Goal: Complete application form

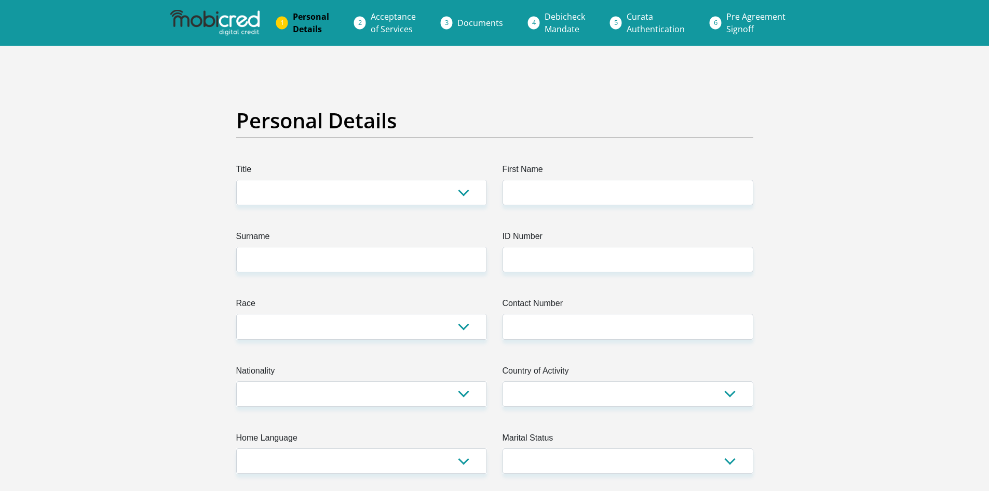
click at [619, 21] on li "Curata Authentication" at bounding box center [669, 22] width 100 height 33
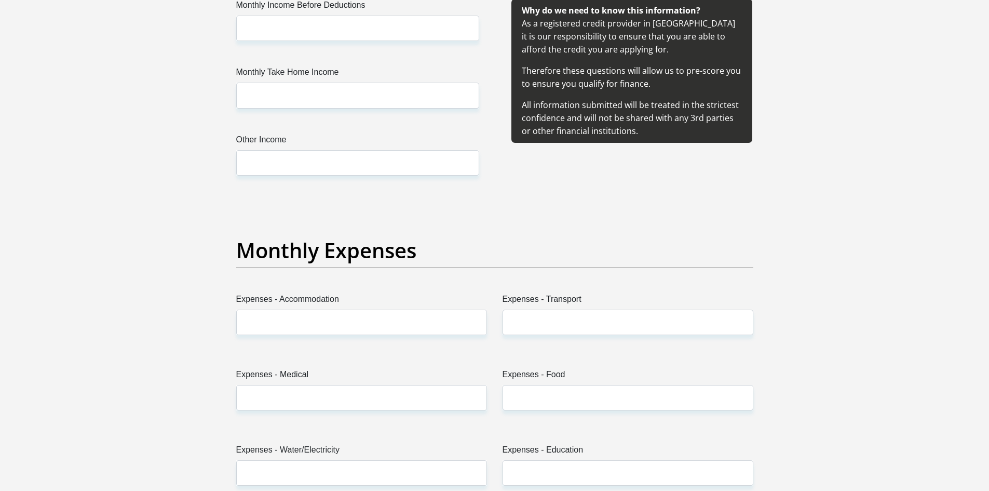
scroll to position [1272, 0]
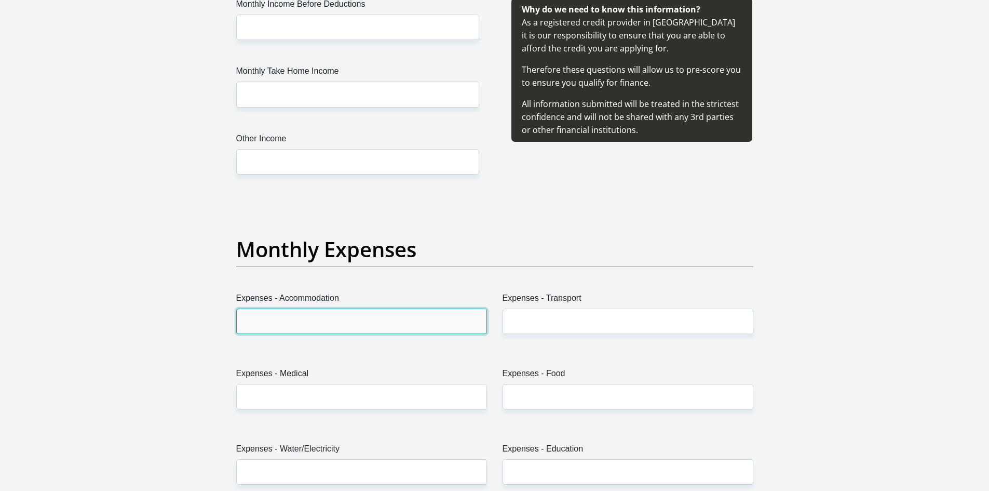
click at [346, 329] on input "Expenses - Accommodation" at bounding box center [361, 321] width 251 height 25
click at [545, 301] on label "Expenses - Transport" at bounding box center [628, 300] width 251 height 17
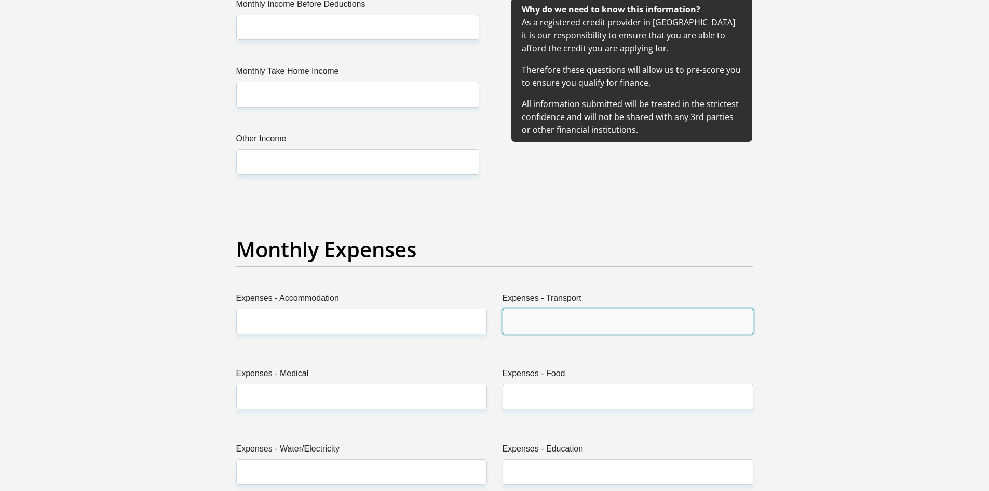
click at [545, 309] on input "Expenses - Transport" at bounding box center [628, 321] width 251 height 25
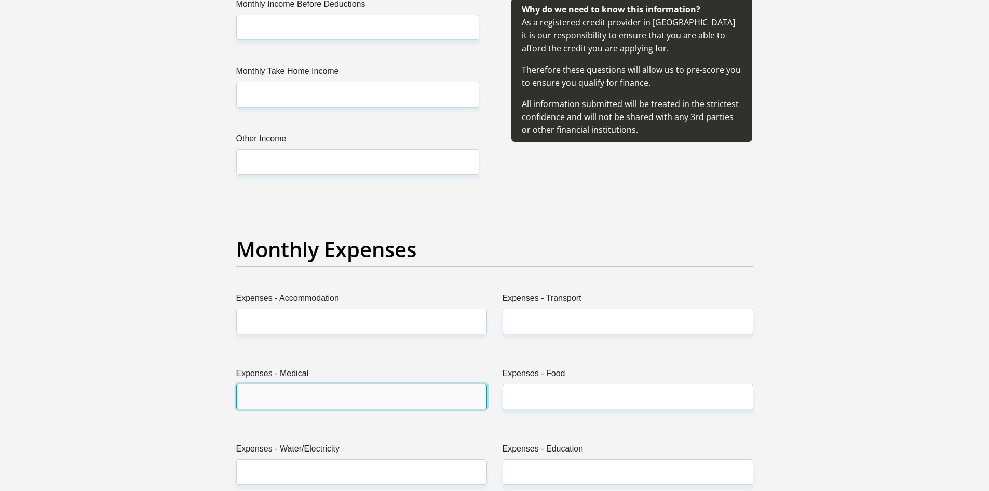
click at [396, 398] on input "Expenses - Medical" at bounding box center [361, 396] width 251 height 25
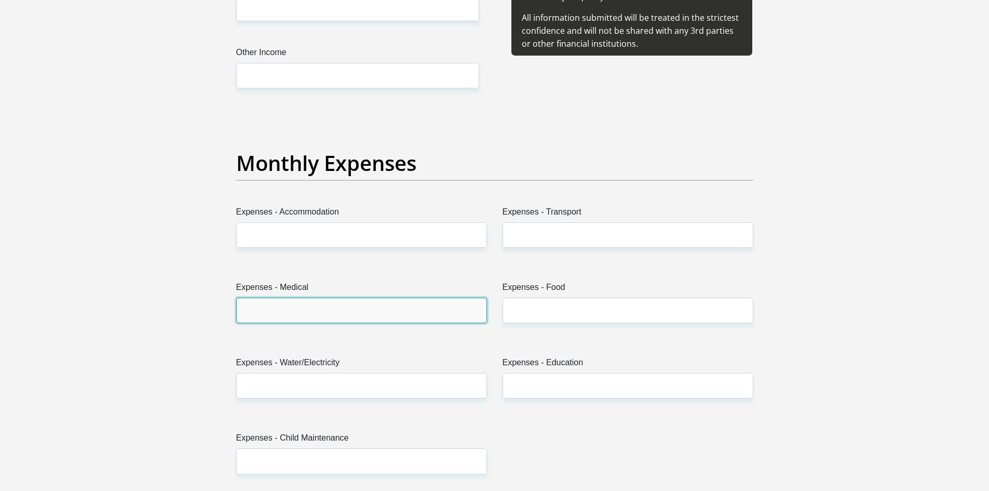
scroll to position [1359, 0]
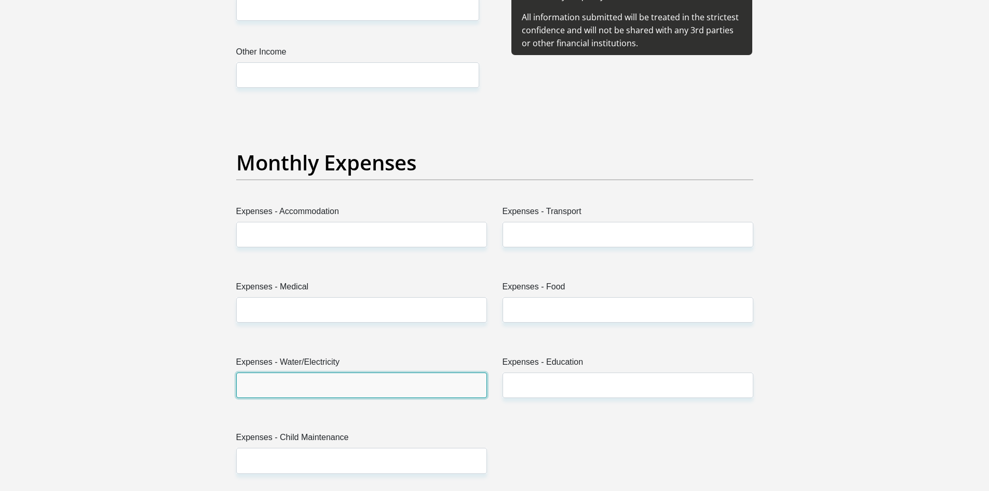
click at [396, 398] on input "Expenses - Water/Electricity" at bounding box center [361, 384] width 251 height 25
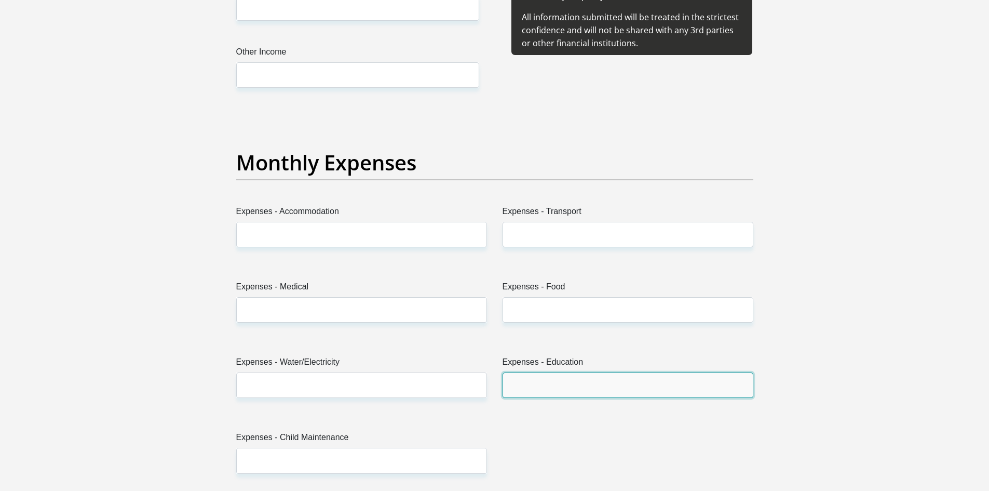
click at [557, 387] on input "Expenses - Education" at bounding box center [628, 384] width 251 height 25
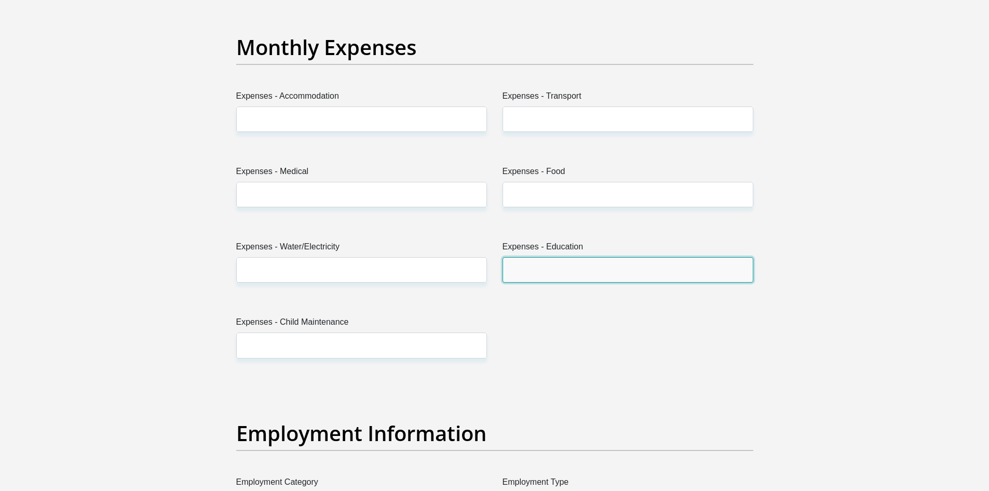
scroll to position [1483, 0]
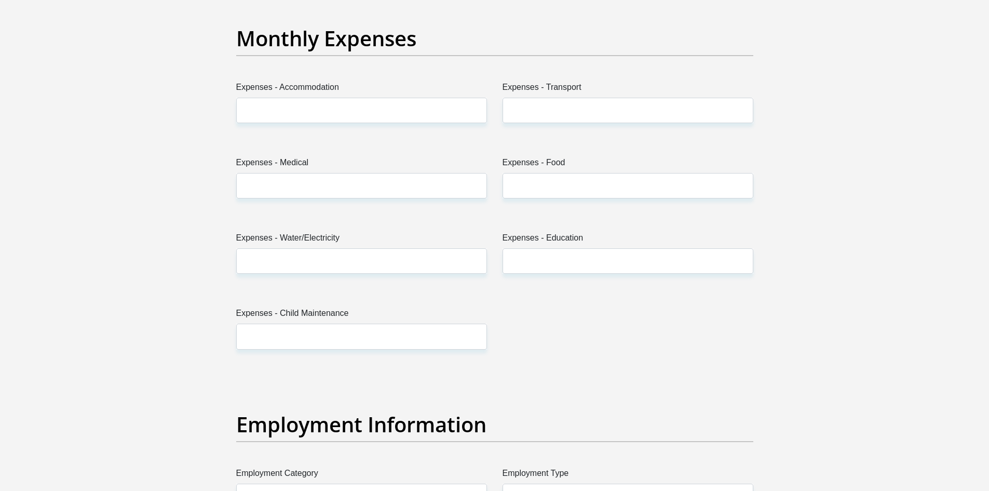
click at [427, 355] on div "Title Mr Ms Mrs Dr [PERSON_NAME] First Name Surname ID Number Please input vali…" at bounding box center [495, 369] width 533 height 3379
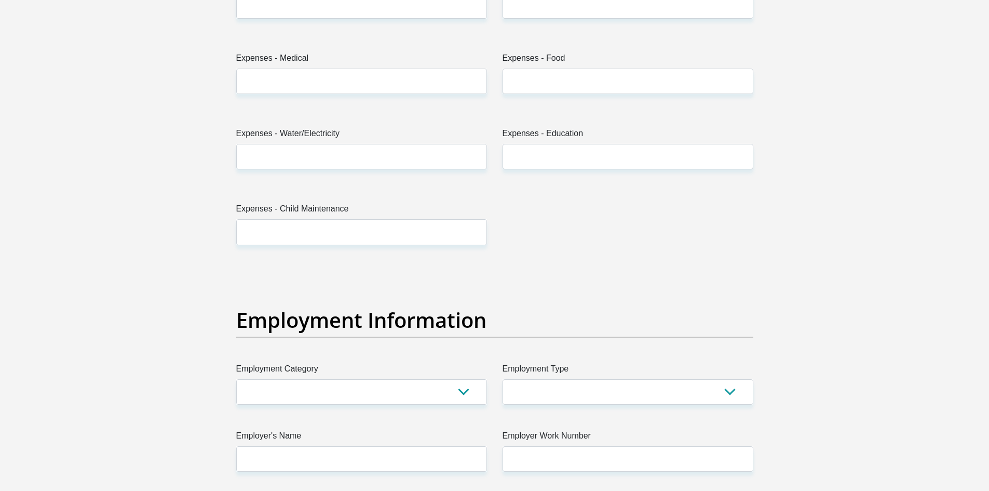
scroll to position [1588, 0]
click at [419, 400] on select "AGRICULTURE ALCOHOL & TOBACCO CONSTRUCTION MATERIALS METALLURGY EQUIPMENT FOR R…" at bounding box center [361, 391] width 251 height 25
click at [637, 404] on select "College/Lecturer Craft Seller Creative Driver Executive Farmer Forces - Non Com…" at bounding box center [628, 391] width 251 height 25
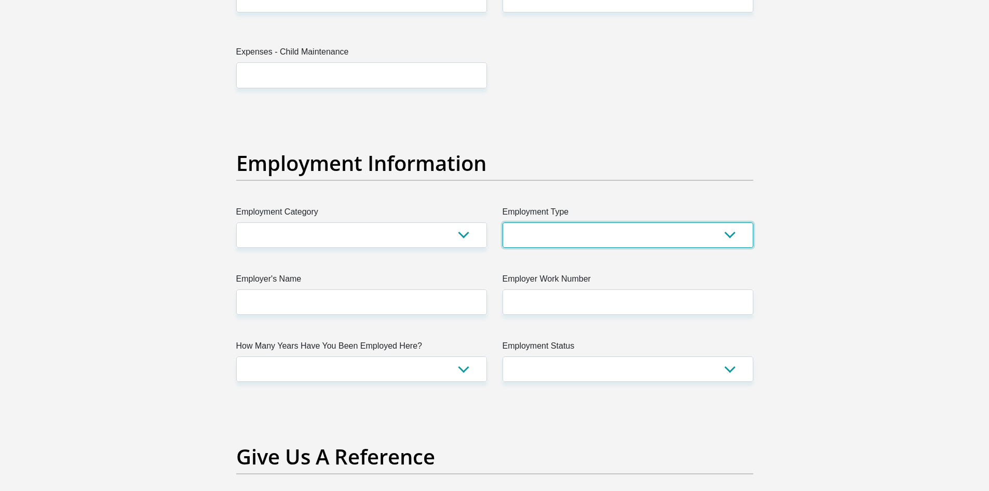
scroll to position [1747, 0]
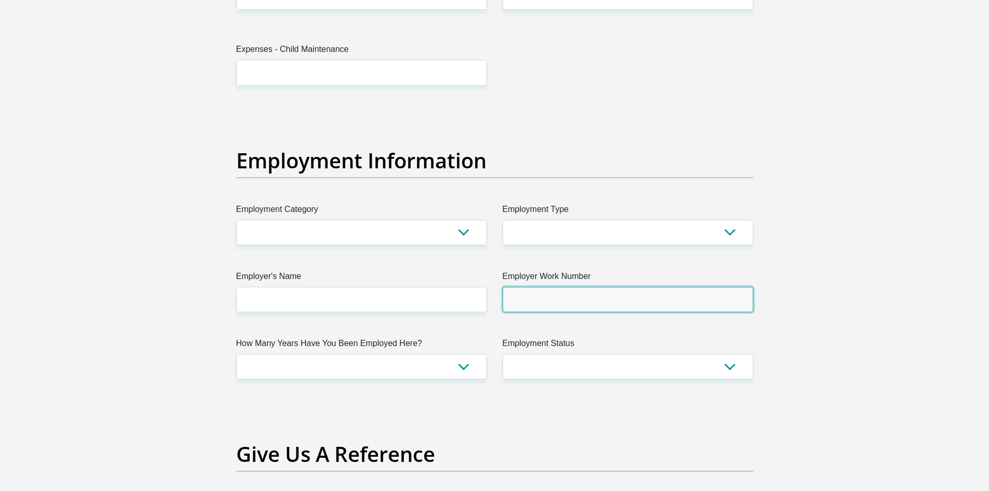
click at [548, 292] on input "Employer Work Number" at bounding box center [628, 299] width 251 height 25
click at [414, 318] on div "Title Mr Ms Mrs Dr [PERSON_NAME] First Name Surname ID Number Please input vali…" at bounding box center [495, 105] width 533 height 3379
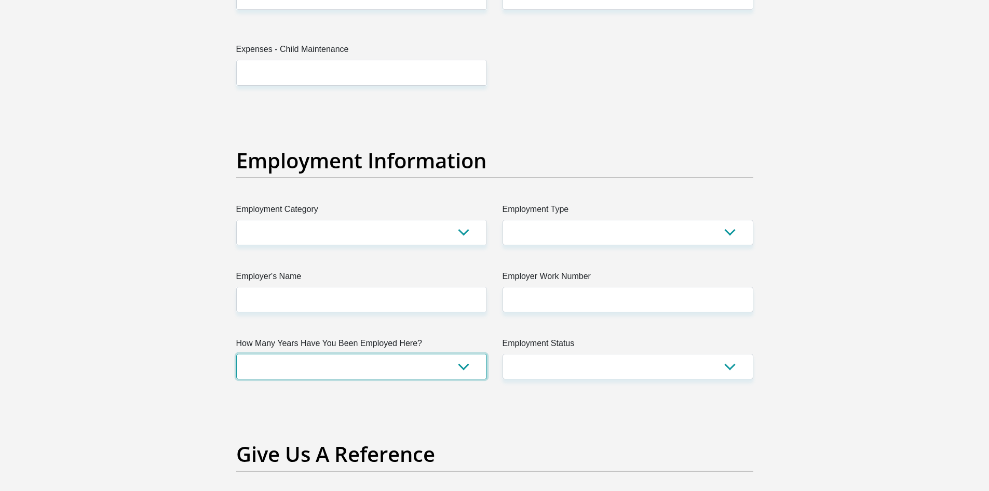
click at [396, 371] on select "less than 1 year 1-3 years 3-5 years 5+ years" at bounding box center [361, 366] width 251 height 25
click at [389, 332] on div "Title Mr Ms Mrs Dr [PERSON_NAME] First Name Surname ID Number Please input vali…" at bounding box center [495, 105] width 533 height 3379
click at [507, 352] on label "Employment Status" at bounding box center [628, 345] width 251 height 17
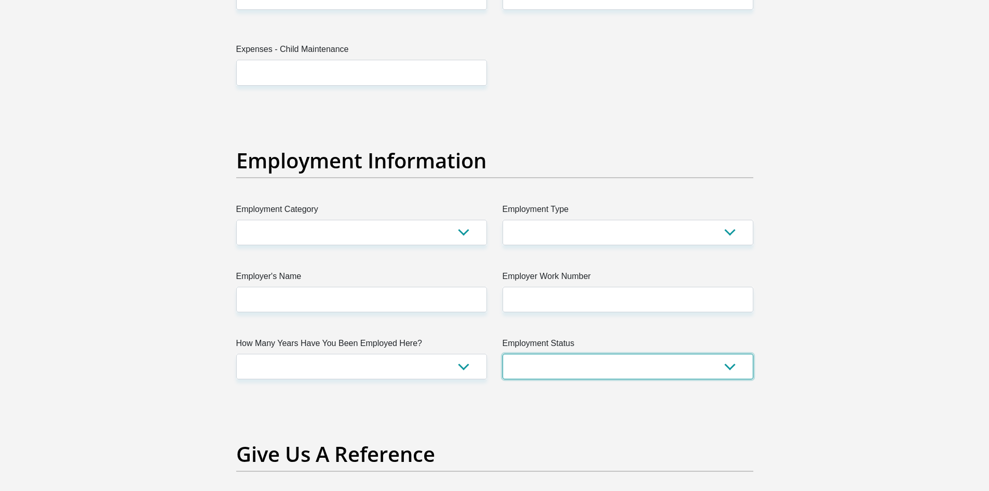
click at [507, 354] on select "Permanent/Full-time Part-time/Casual [DEMOGRAPHIC_DATA] Worker Self-Employed Ho…" at bounding box center [628, 366] width 251 height 25
click at [518, 359] on select "Permanent/Full-time Part-time/Casual [DEMOGRAPHIC_DATA] Worker Self-Employed Ho…" at bounding box center [628, 366] width 251 height 25
click at [509, 376] on select "Permanent/Full-time Part-time/Casual [DEMOGRAPHIC_DATA] Worker Self-Employed Ho…" at bounding box center [628, 366] width 251 height 25
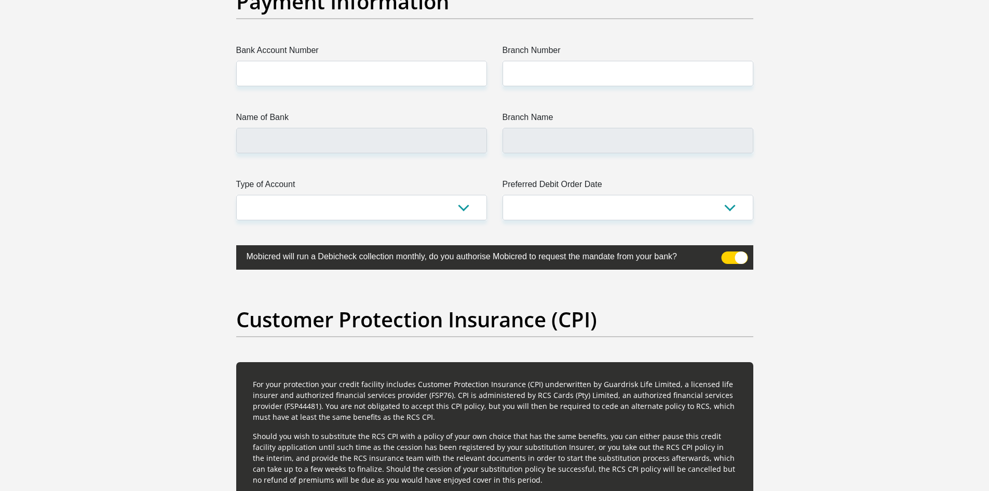
scroll to position [2427, 0]
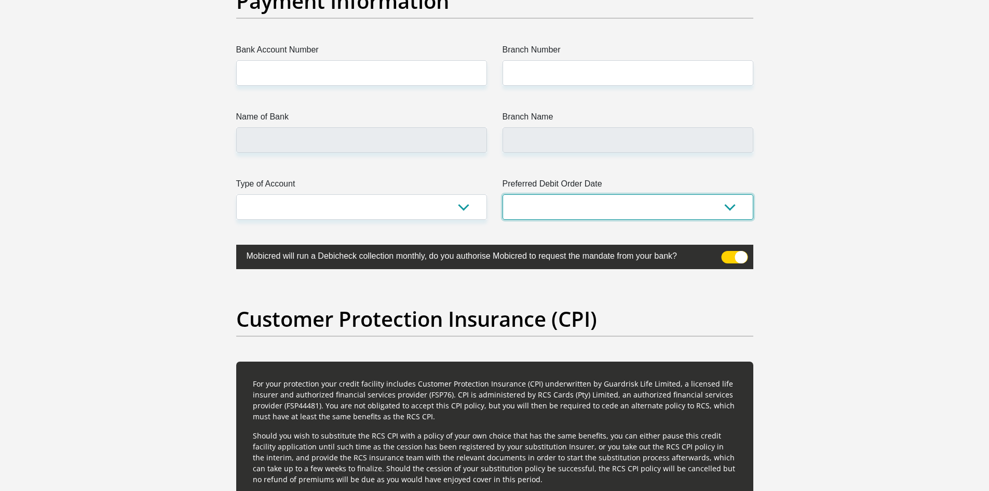
click at [566, 207] on select "1st 2nd 3rd 4th 5th 7th 18th 19th 20th 21st 22nd 23rd 24th 25th 26th 27th 28th …" at bounding box center [628, 206] width 251 height 25
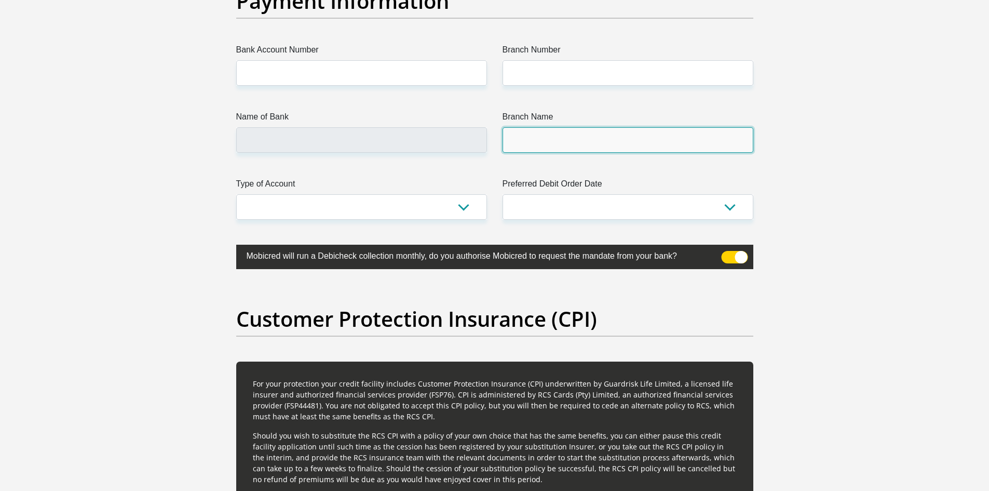
click at [609, 147] on input "Branch Name" at bounding box center [628, 139] width 251 height 25
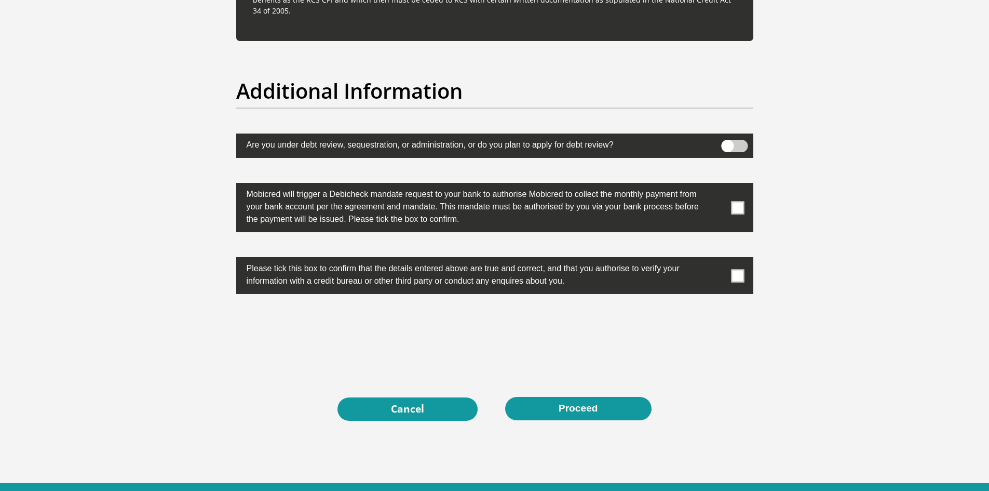
scroll to position [3236, 0]
